Goal: Navigation & Orientation: Go to known website

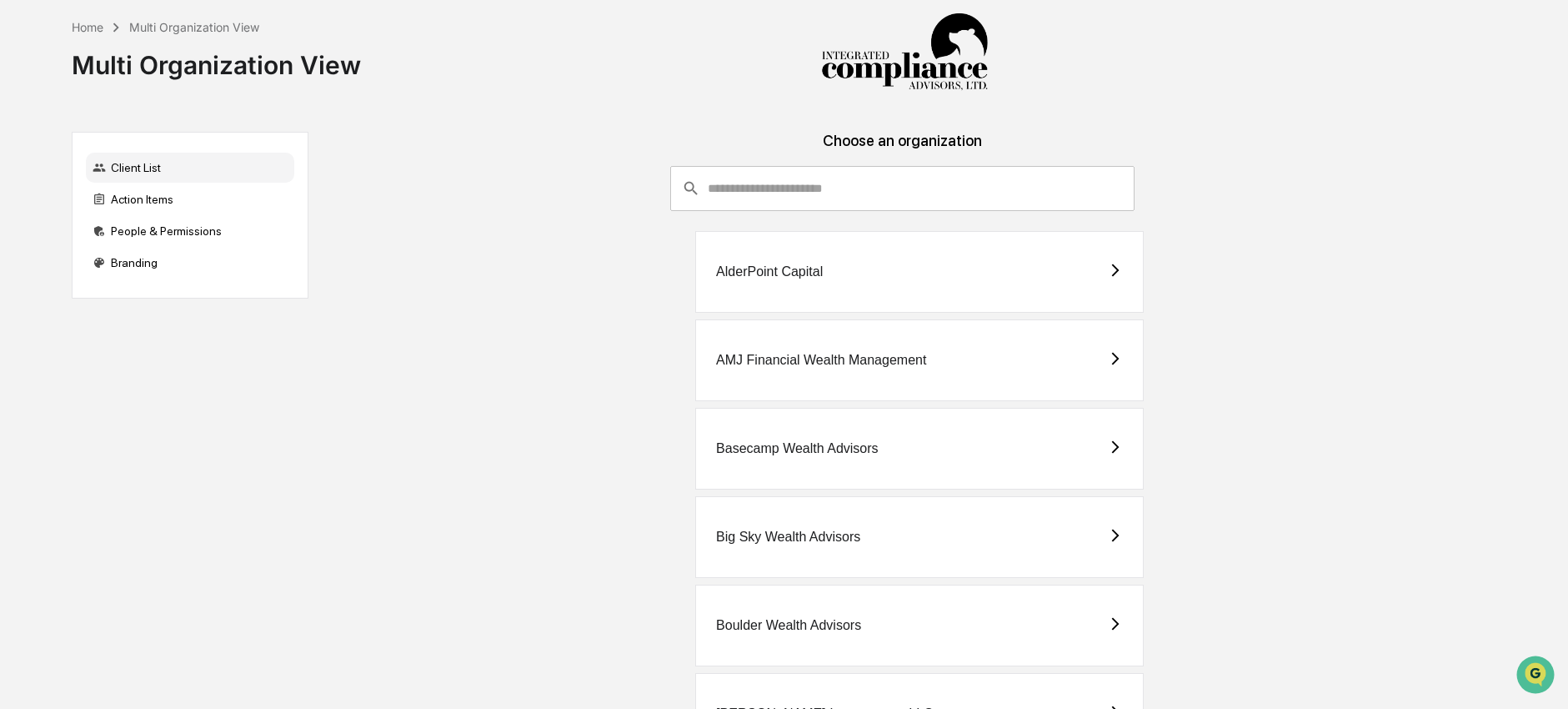
click at [925, 194] on input "consultant-dashboard__filter-organizations-search-bar" at bounding box center [922, 188] width 427 height 45
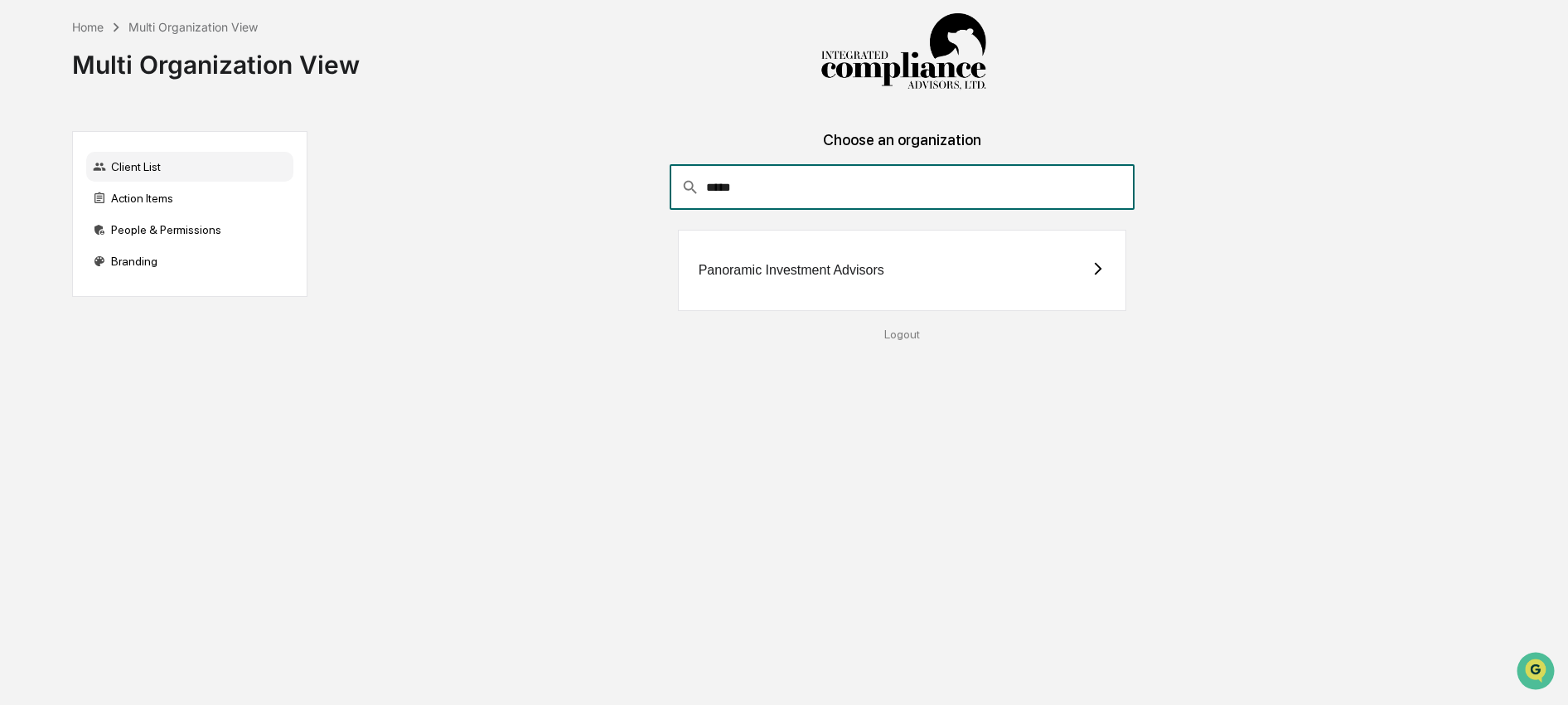
type input "*****"
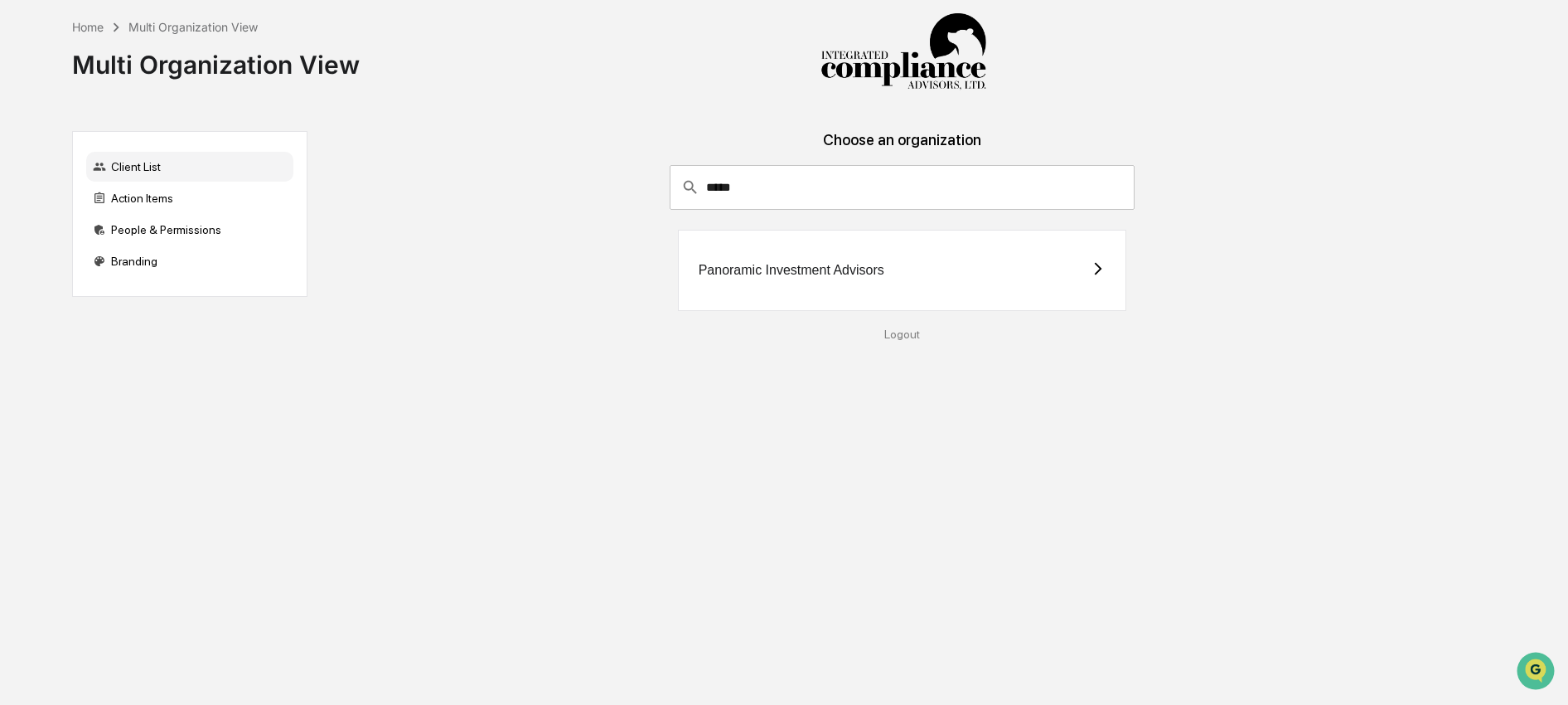
click at [784, 301] on div "Panoramic Investment Advisors" at bounding box center [902, 270] width 449 height 82
